Goal: Navigation & Orientation: Find specific page/section

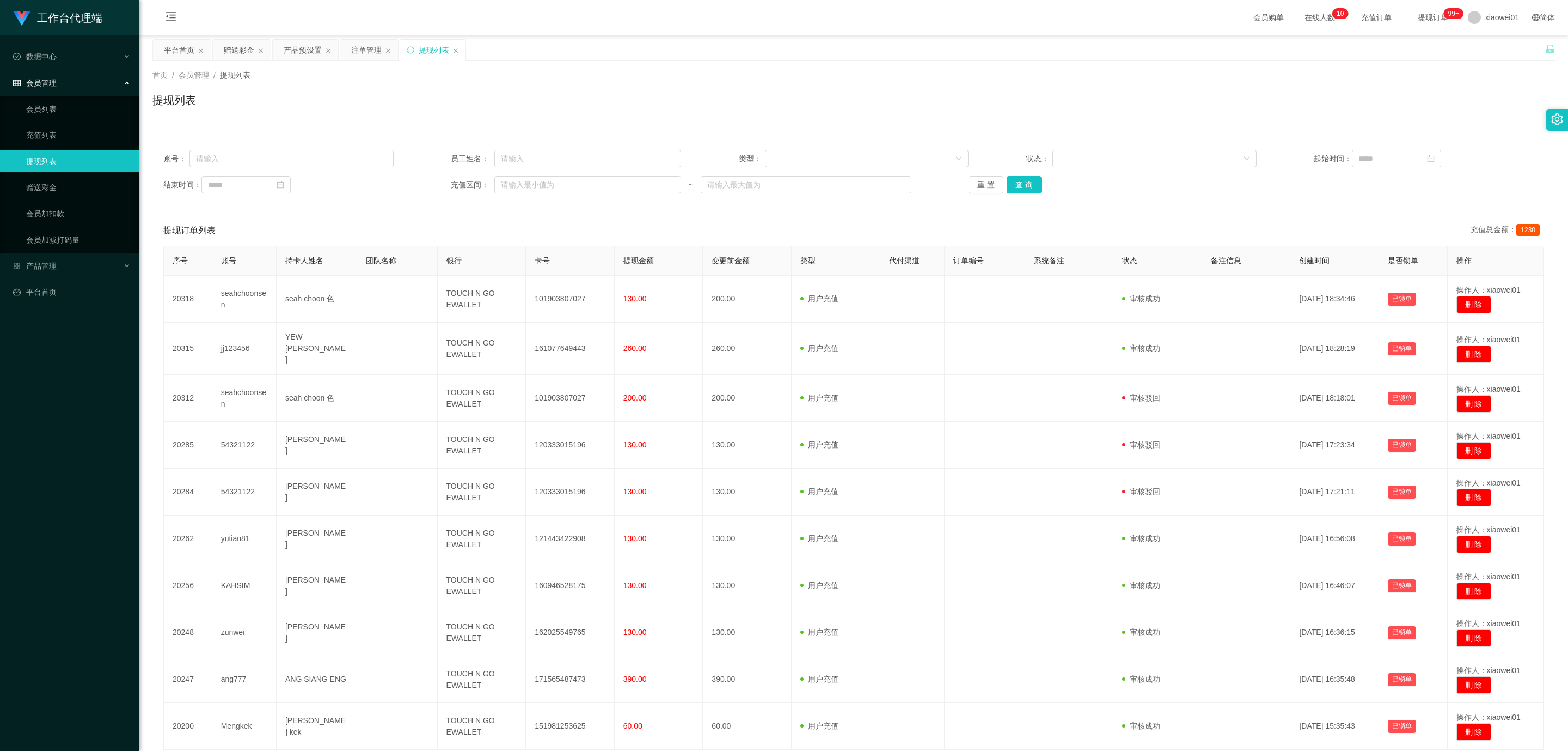
click at [171, 47] on div "平台首页" at bounding box center [179, 49] width 31 height 21
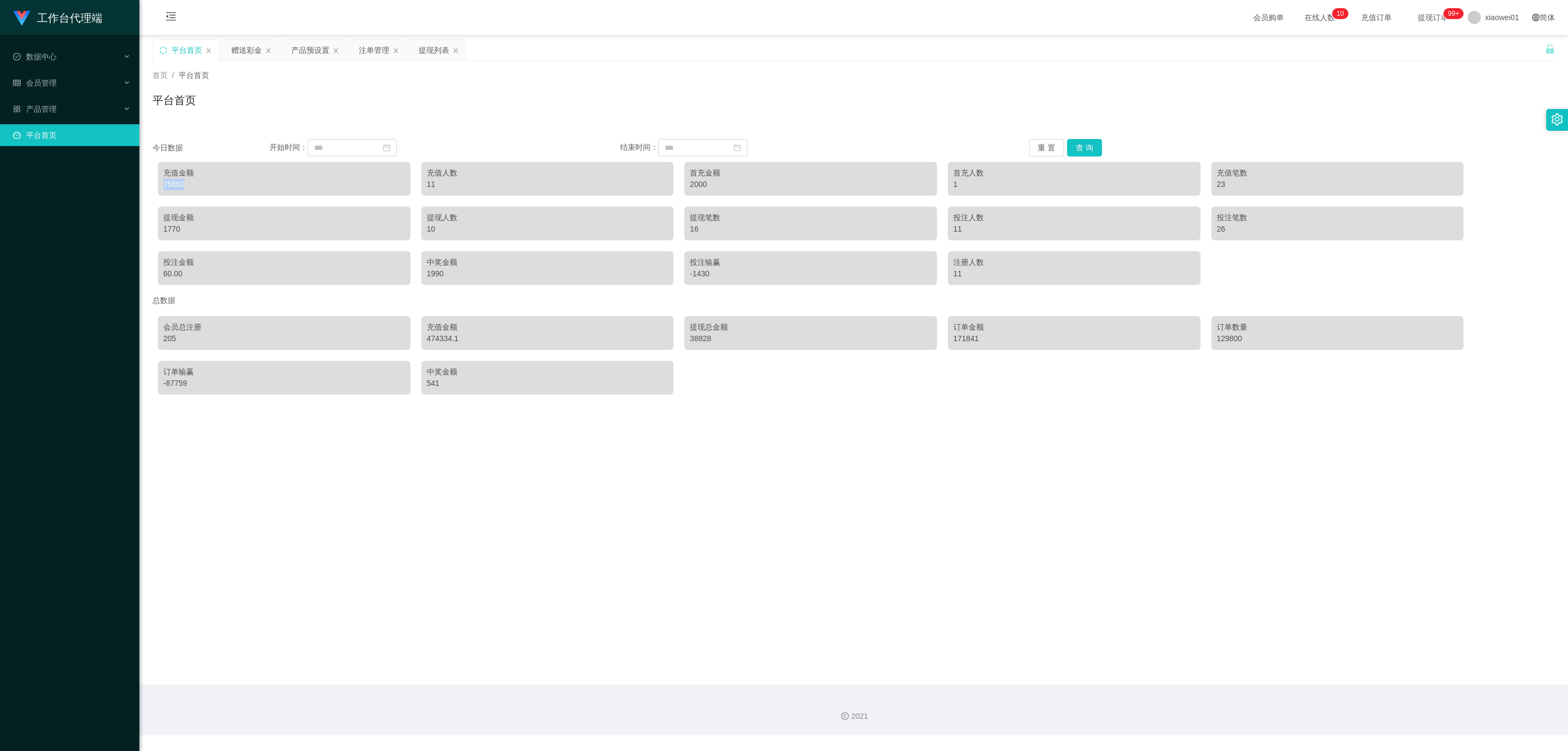
click at [177, 186] on div "75660" at bounding box center [284, 184] width 242 height 11
